Goal: Find specific page/section: Find specific page/section

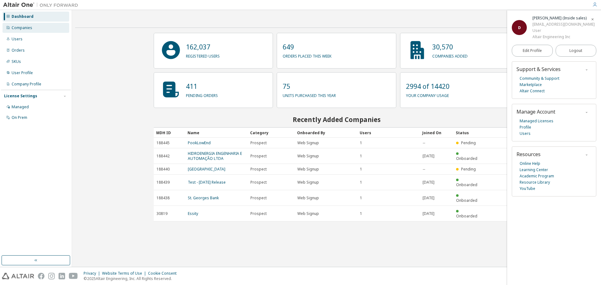
click at [33, 29] on div "Companies" at bounding box center [36, 28] width 67 height 10
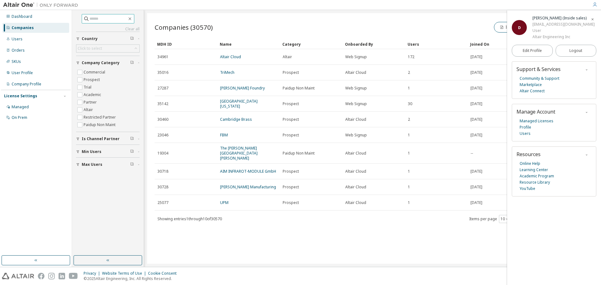
click at [108, 20] on input "text" at bounding box center [109, 19] width 38 height 6
type input "******"
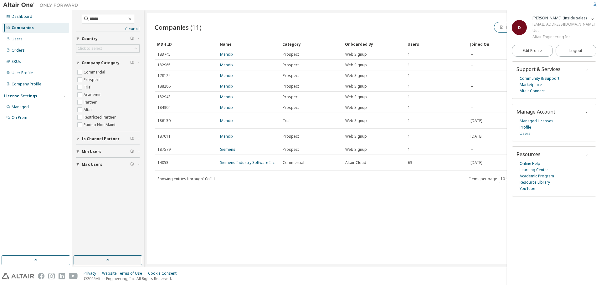
click at [591, 19] on span "button" at bounding box center [593, 19] width 6 height 10
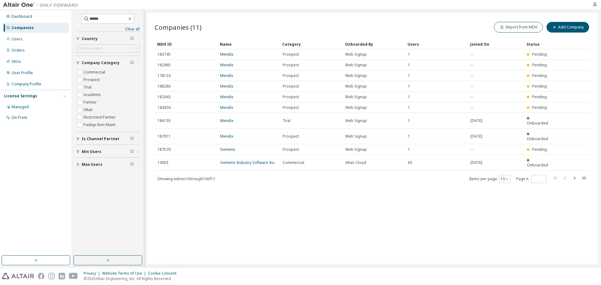
click at [575, 174] on icon "button" at bounding box center [575, 178] width 8 height 8
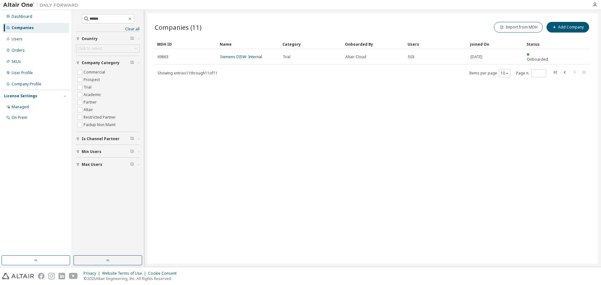
click at [555, 71] on icon "button" at bounding box center [556, 72] width 4 height 3
type input "*"
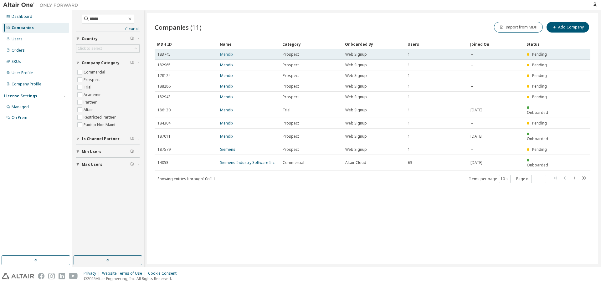
click at [227, 55] on link "Mendix" at bounding box center [226, 54] width 13 height 5
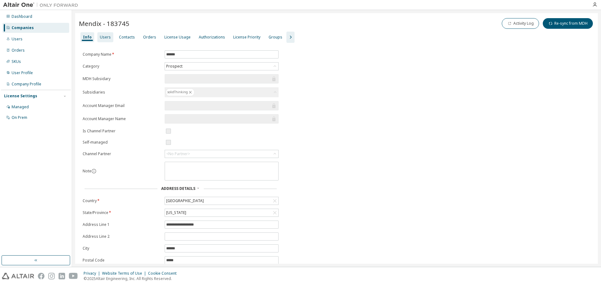
click at [107, 36] on div "Users" at bounding box center [105, 37] width 11 height 5
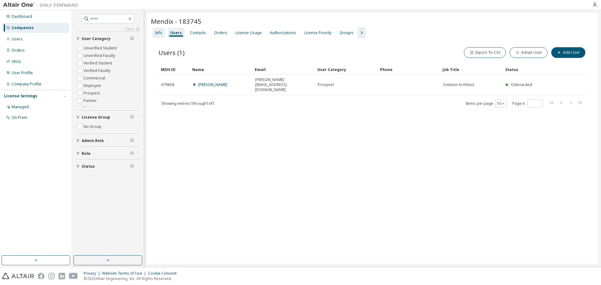
click at [153, 31] on div "Info" at bounding box center [159, 33] width 12 height 10
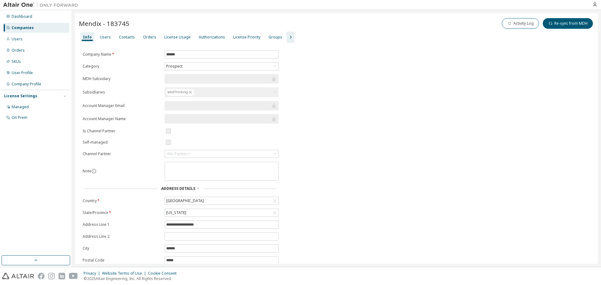
click at [21, 25] on div "Companies" at bounding box center [36, 28] width 67 height 10
